Goal: Transaction & Acquisition: Purchase product/service

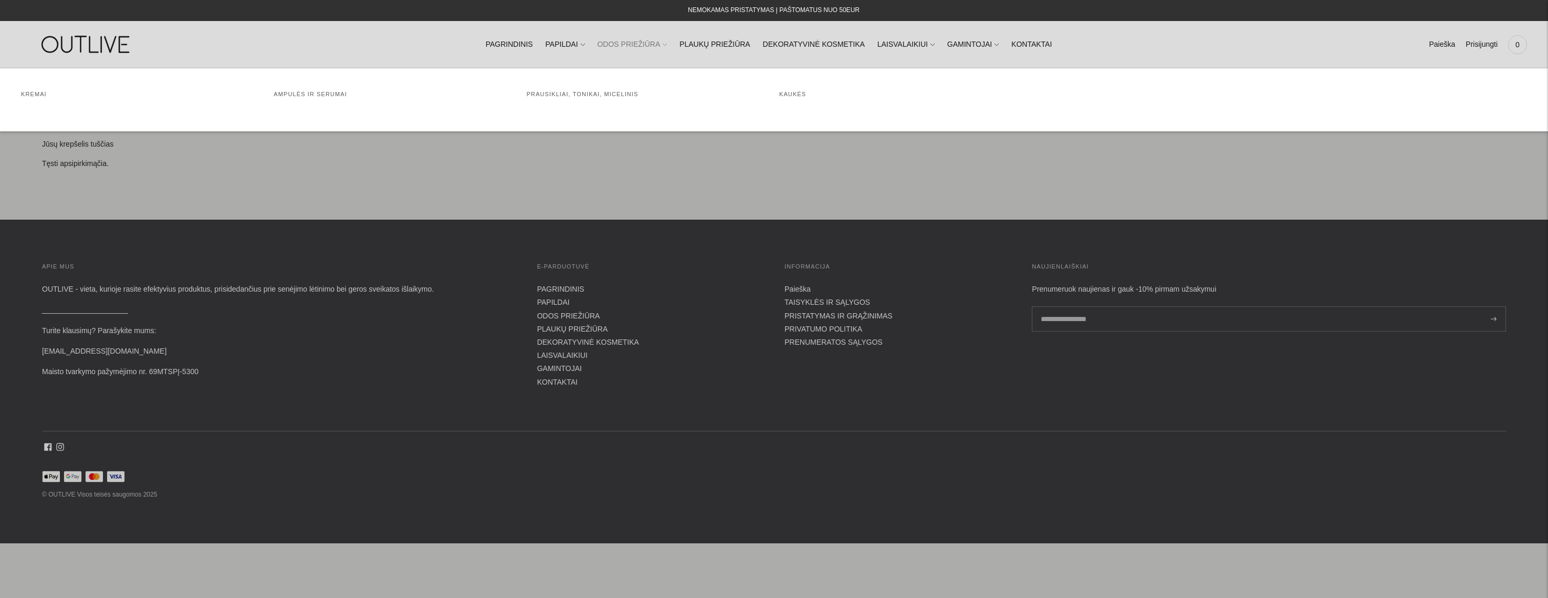
click at [629, 46] on link "ODOS PRIEŽIŪRA" at bounding box center [632, 44] width 70 height 23
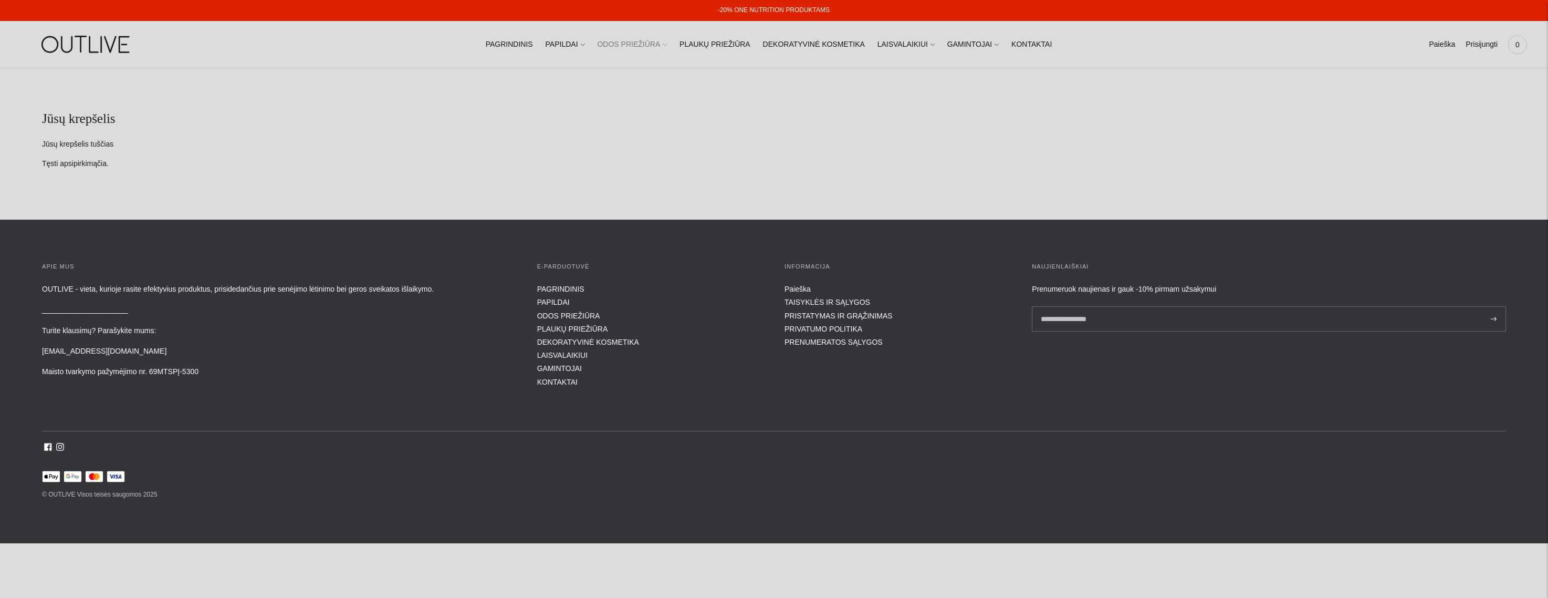
click at [629, 42] on link "ODOS PRIEŽIŪRA" at bounding box center [632, 44] width 70 height 23
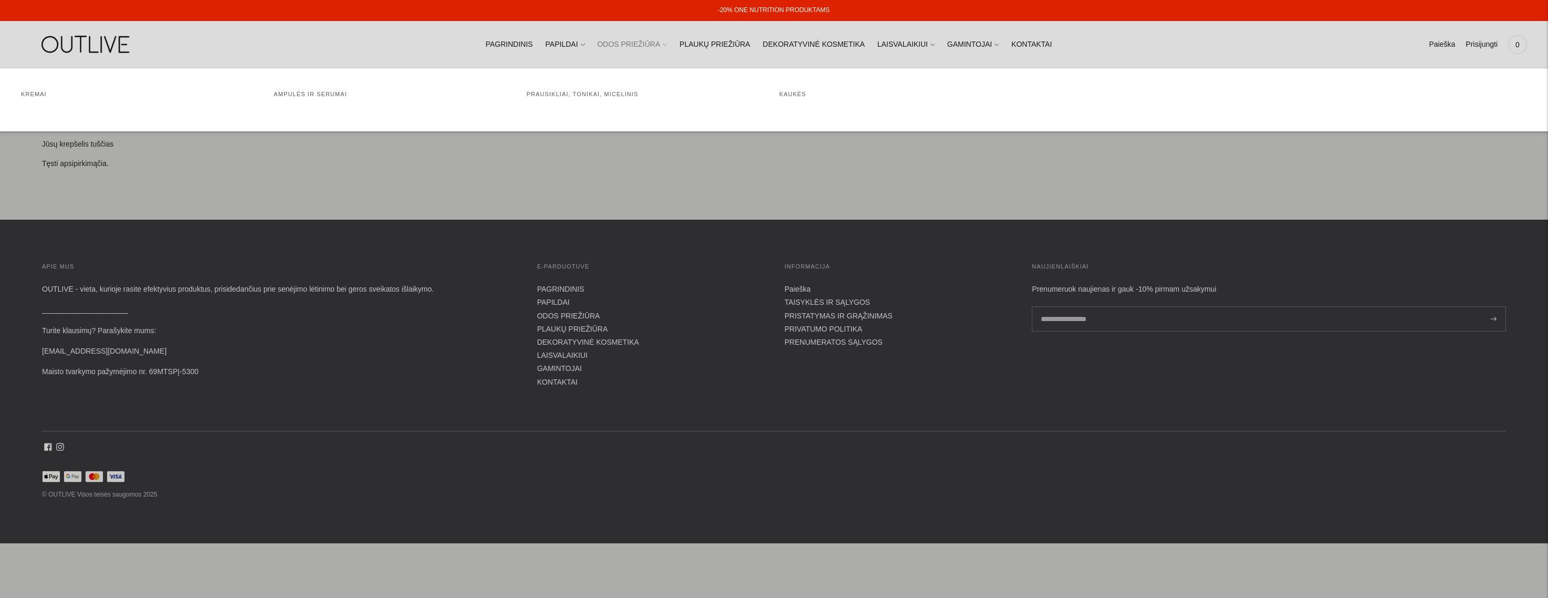
click at [629, 42] on link "ODOS PRIEŽIŪRA" at bounding box center [632, 44] width 70 height 23
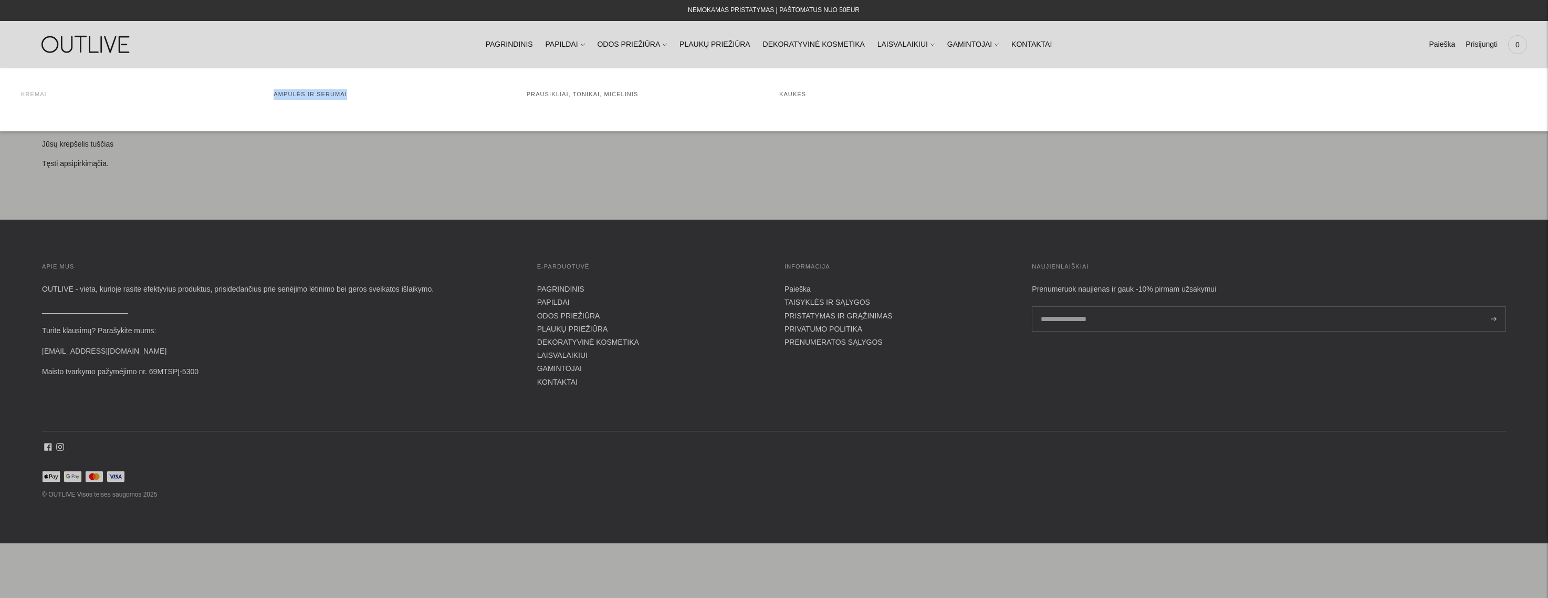
click at [40, 97] on link "Kremai" at bounding box center [34, 94] width 26 height 6
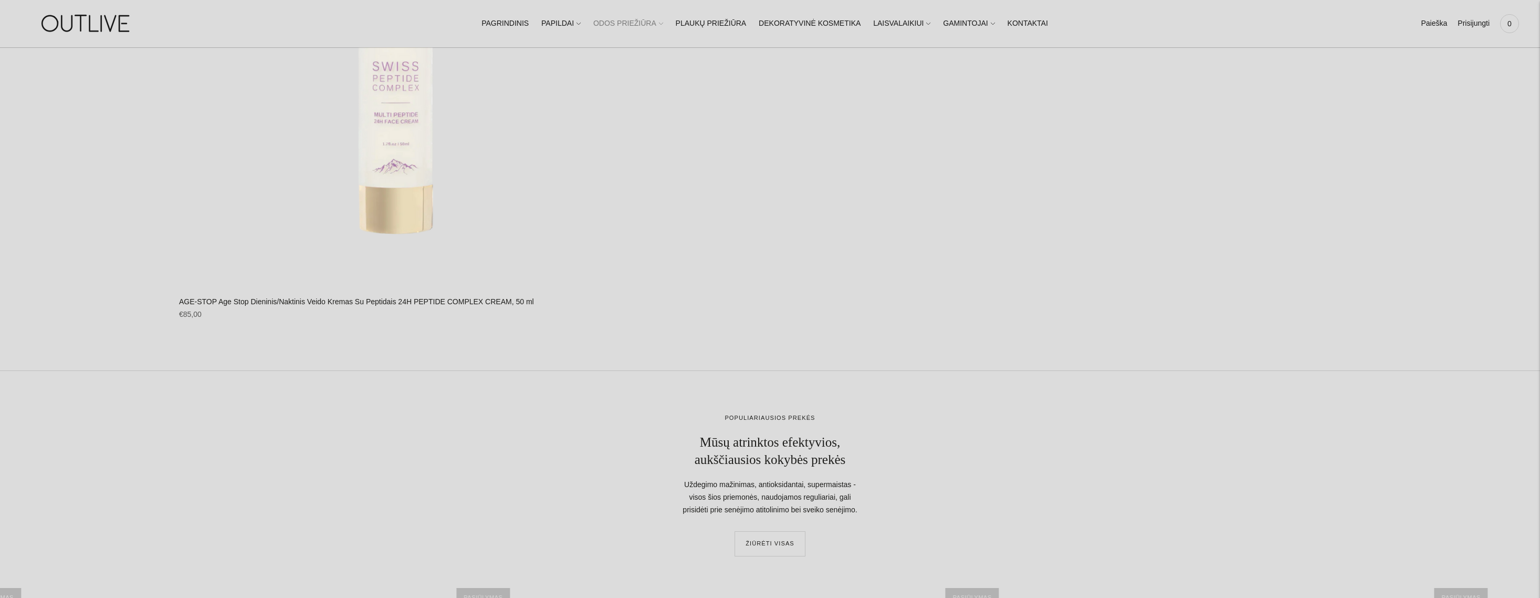
scroll to position [3826, 0]
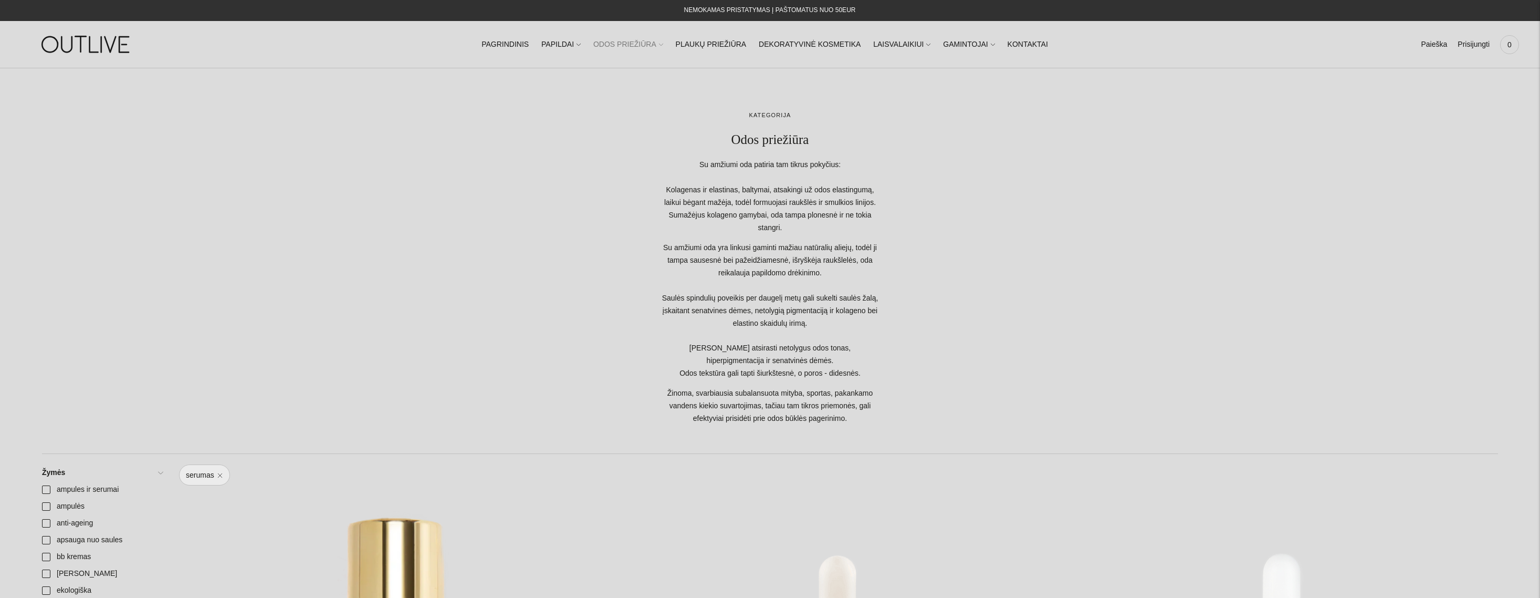
click at [655, 45] on link "ODOS PRIEŽIŪRA" at bounding box center [628, 44] width 70 height 23
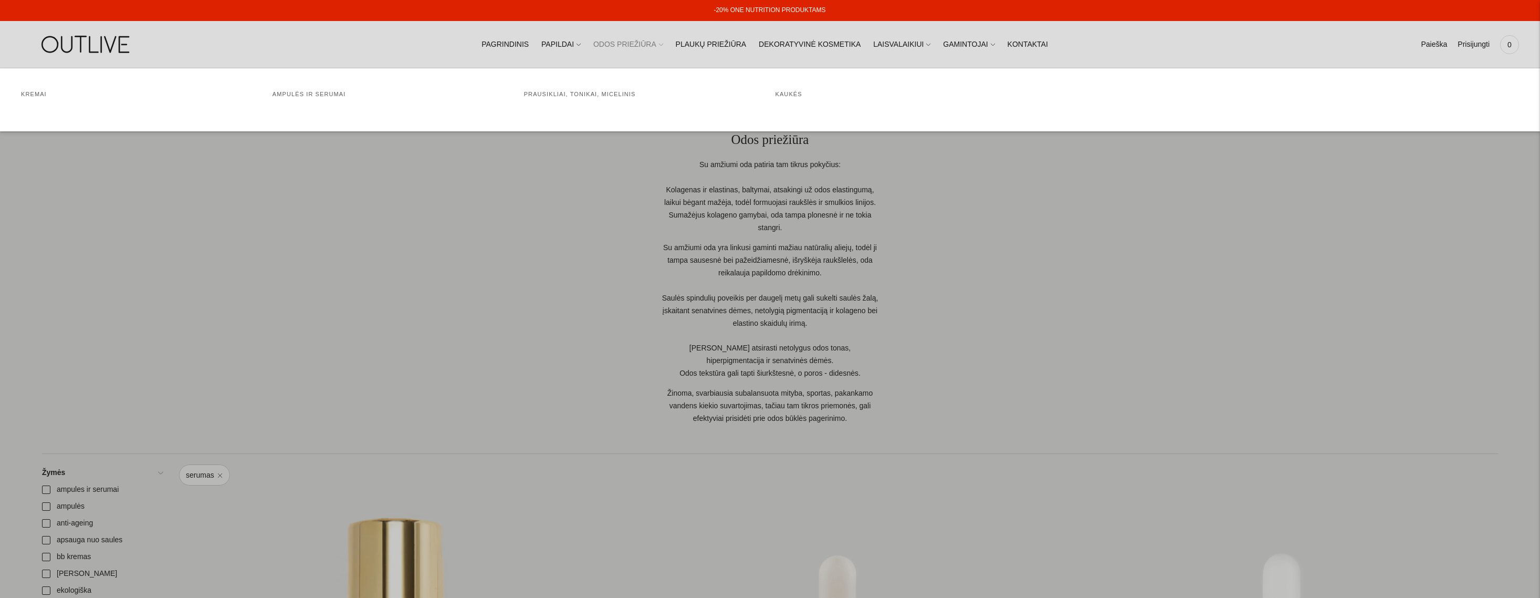
click at [316, 87] on ul "Kremai Ampulės ir serumai Prausikliai, tonikai, micelinis Kaukės" at bounding box center [770, 99] width 1540 height 63
click at [39, 96] on link "Kremai" at bounding box center [34, 94] width 26 height 6
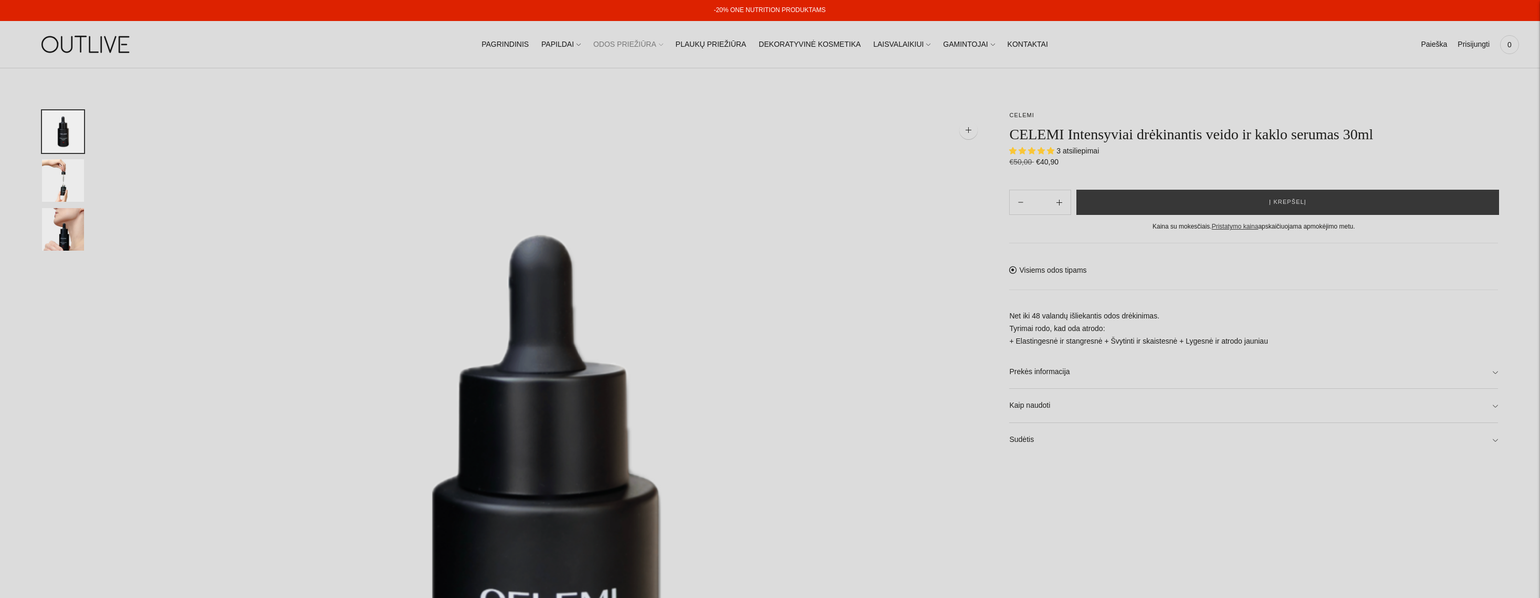
select select "**********"
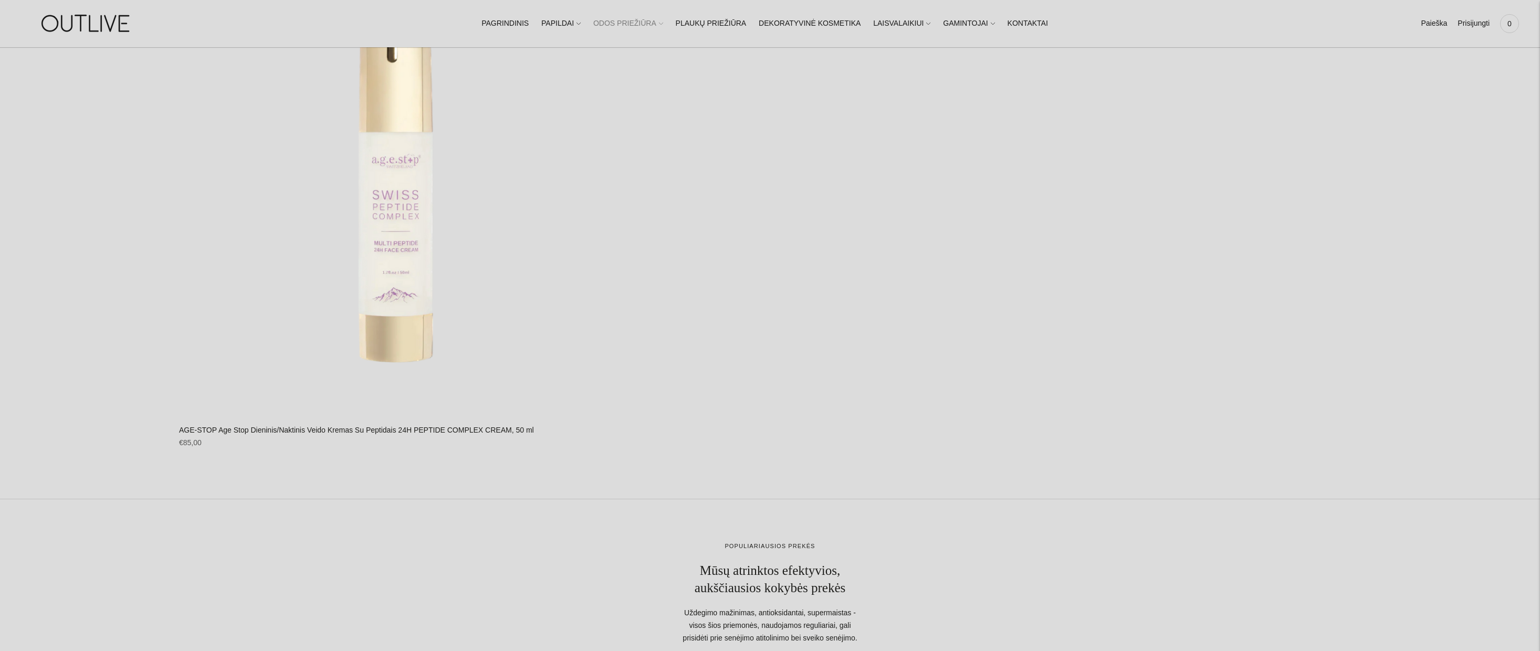
scroll to position [3530, 0]
